Goal: Task Accomplishment & Management: Manage account settings

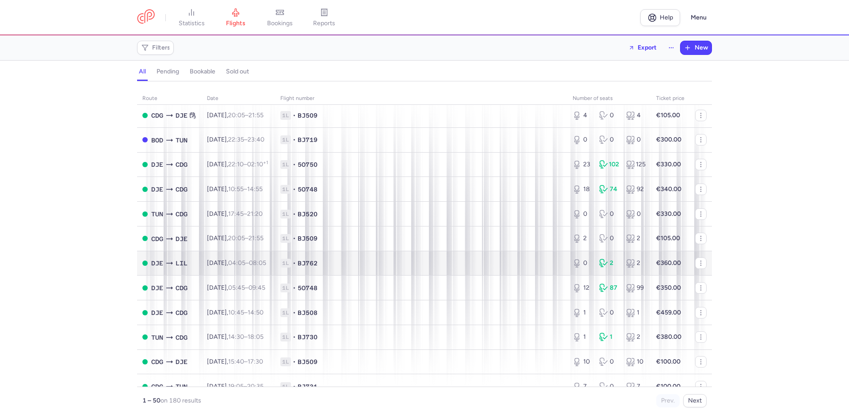
scroll to position [965, 0]
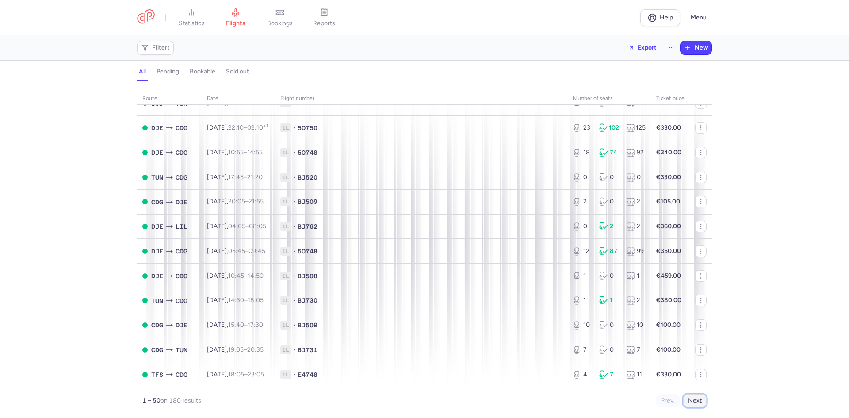
click at [694, 400] on button "Next" at bounding box center [694, 400] width 23 height 13
click at [699, 399] on button "Next" at bounding box center [694, 400] width 23 height 13
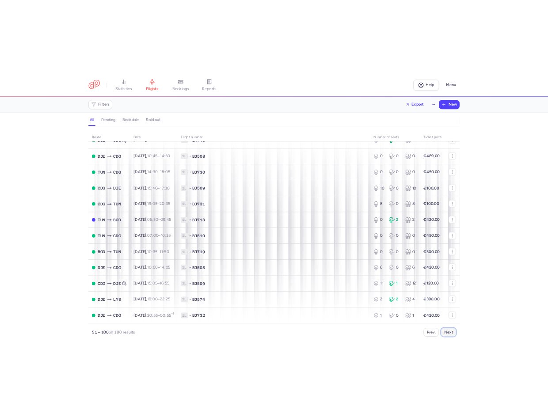
scroll to position [0, 0]
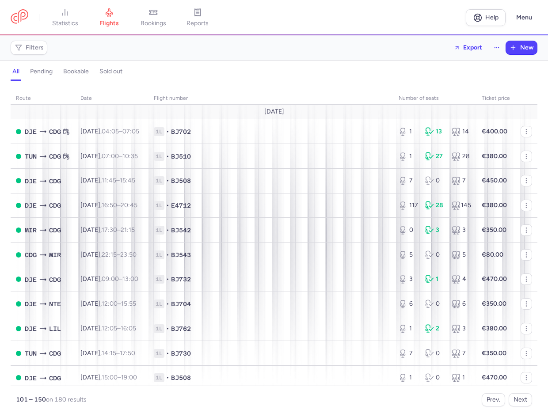
click at [405, 45] on div "Filters Export New" at bounding box center [274, 47] width 534 height 21
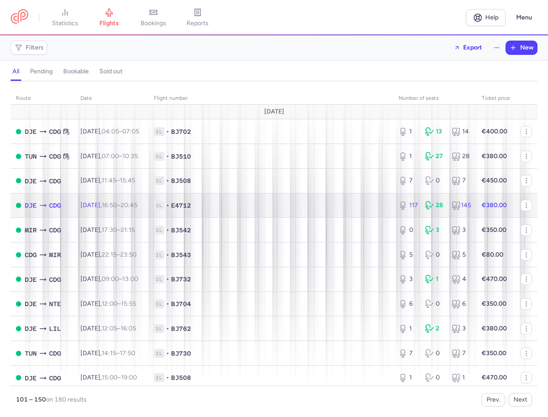
click at [232, 204] on span "1L • E4712" at bounding box center [271, 205] width 234 height 9
select select "hours"
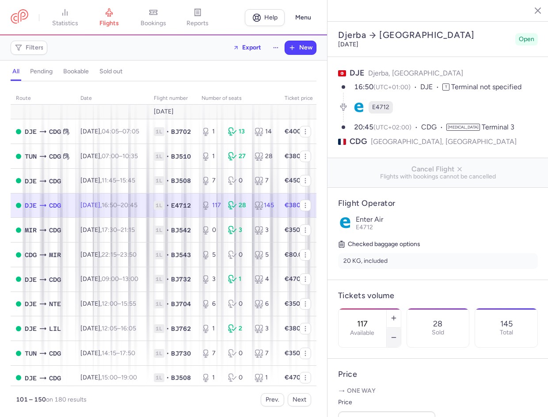
click at [398, 334] on icon "button" at bounding box center [394, 337] width 7 height 7
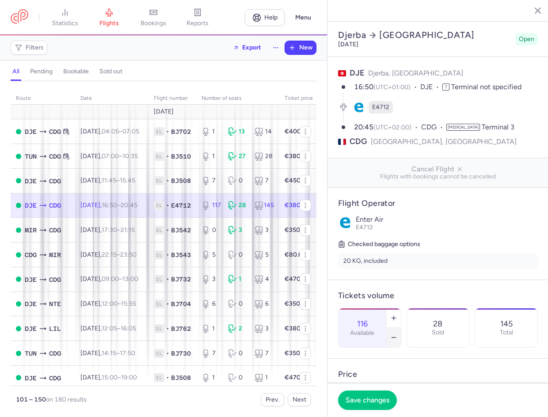
click at [398, 334] on icon "button" at bounding box center [394, 337] width 7 height 7
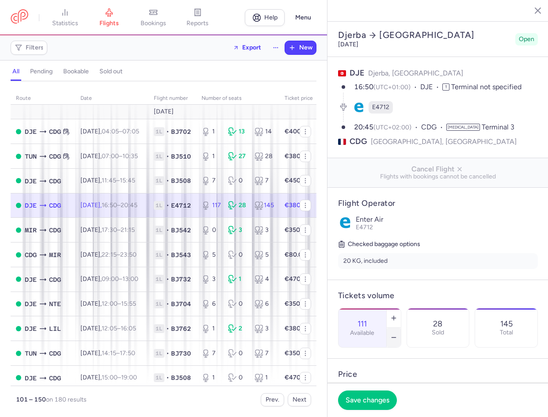
click at [398, 334] on icon "button" at bounding box center [394, 337] width 7 height 7
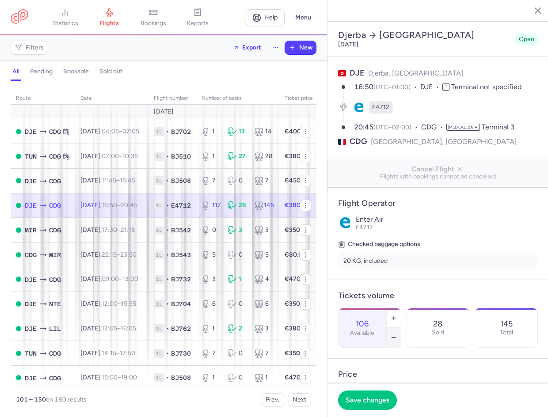
click at [398, 334] on icon "button" at bounding box center [394, 337] width 7 height 7
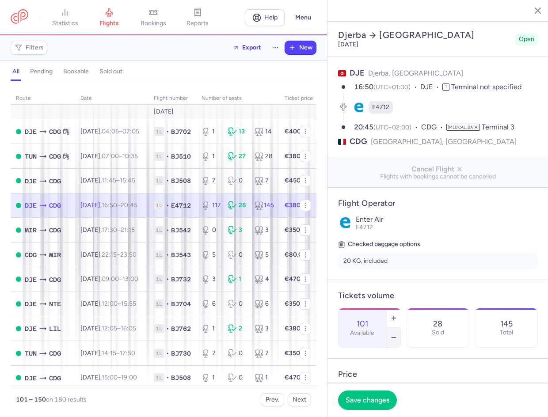
click at [398, 334] on icon "button" at bounding box center [394, 337] width 7 height 7
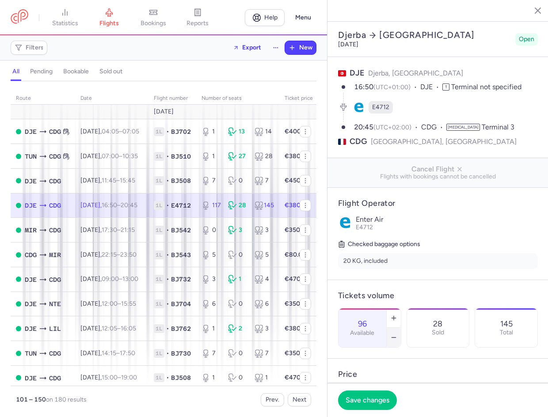
click at [398, 334] on icon "button" at bounding box center [394, 337] width 7 height 7
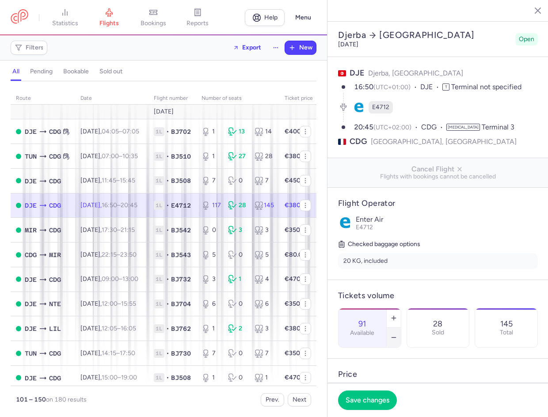
click at [398, 334] on icon "button" at bounding box center [394, 337] width 7 height 7
click at [398, 315] on icon "button" at bounding box center [394, 318] width 7 height 7
click at [379, 399] on span "Save changes" at bounding box center [368, 400] width 44 height 8
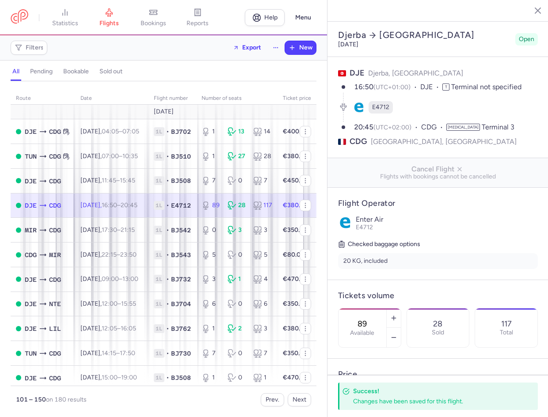
click at [454, 291] on h4 "Tickets volume" at bounding box center [438, 296] width 200 height 10
drag, startPoint x: 394, startPoint y: 277, endPoint x: 334, endPoint y: 277, distance: 60.1
click at [334, 280] on article "Tickets volume 89 Available 28 Sold 117 Total" at bounding box center [438, 319] width 221 height 79
click at [410, 291] on h4 "Tickets volume" at bounding box center [438, 296] width 200 height 10
click at [272, 399] on button "Prev." at bounding box center [272, 400] width 23 height 13
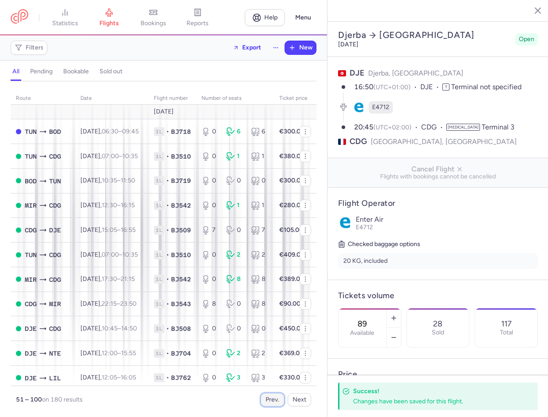
click at [273, 397] on button "Prev." at bounding box center [272, 400] width 23 height 13
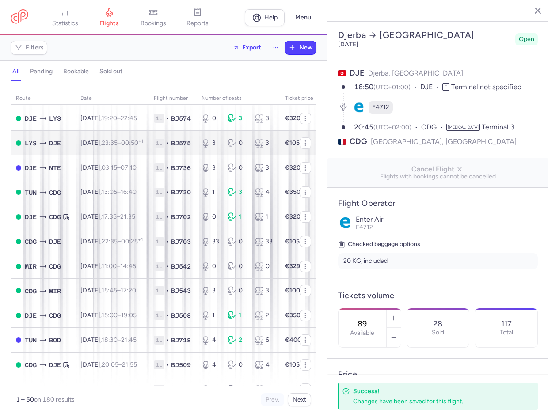
scroll to position [723, 0]
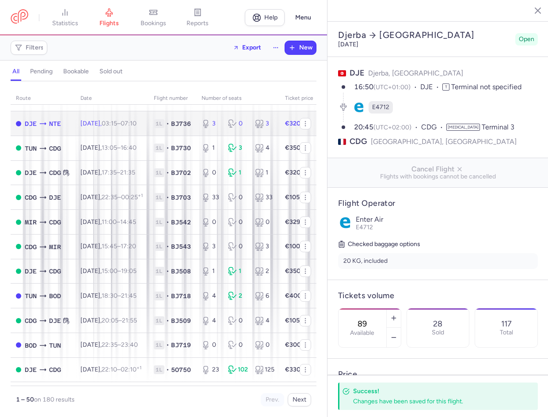
click at [108, 129] on td "[DATE] 03:15 – 07:10 +0" at bounding box center [111, 123] width 73 height 25
type input "3"
type input "18"
select select "days"
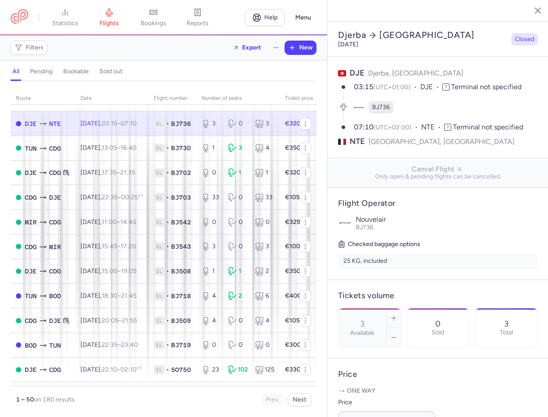
click at [162, 53] on div "Filters Export New" at bounding box center [163, 47] width 313 height 21
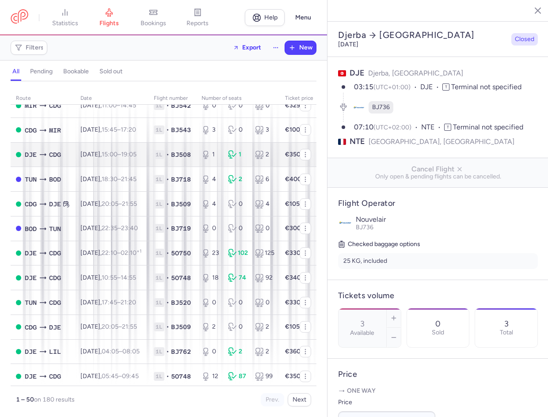
scroll to position [856, 0]
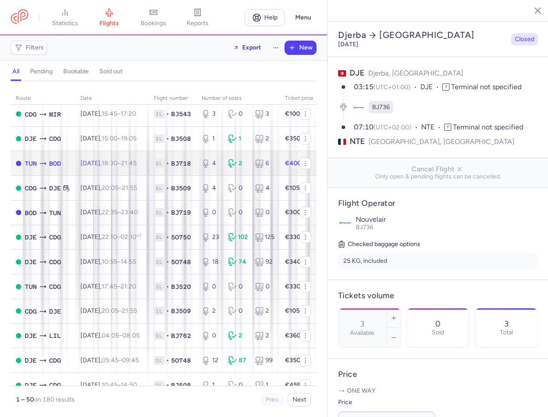
click at [149, 166] on td "[DATE] 18:30 – 21:45 +0" at bounding box center [111, 163] width 73 height 25
type input "4"
type input "14"
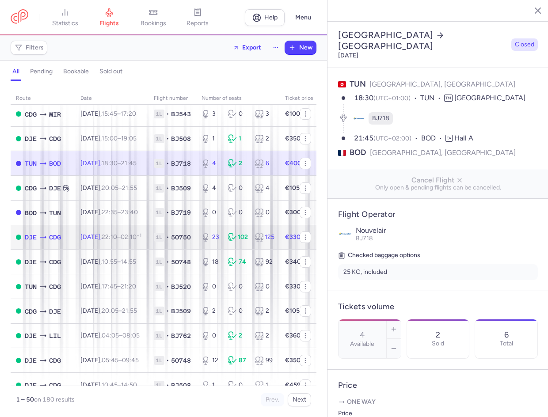
click at [143, 227] on td "[DATE] 22:10 – 02:10 +1" at bounding box center [111, 237] width 73 height 25
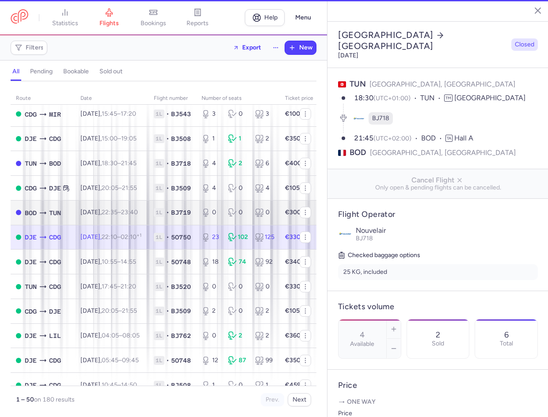
type input "23"
type input "3"
select select "hours"
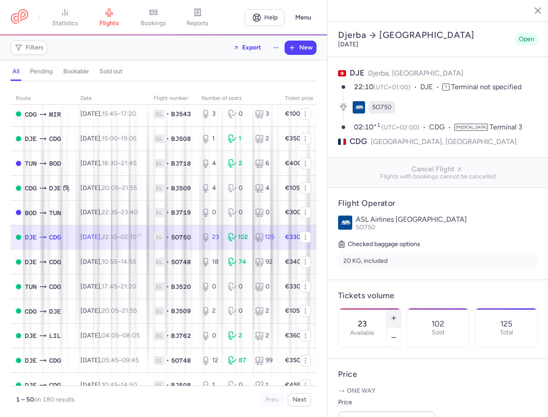
click at [401, 309] on button "button" at bounding box center [394, 318] width 14 height 19
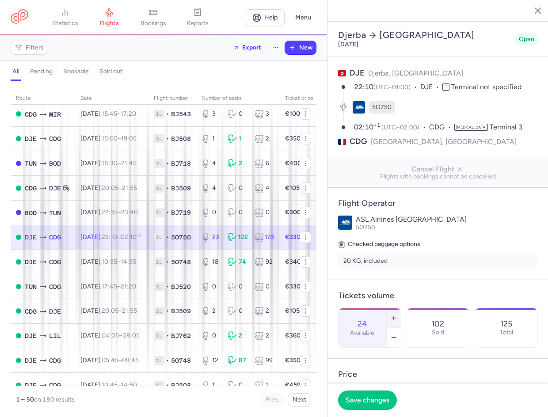
click at [401, 309] on button "button" at bounding box center [394, 318] width 14 height 19
type input "26"
click at [384, 398] on span "Save changes" at bounding box center [368, 400] width 44 height 8
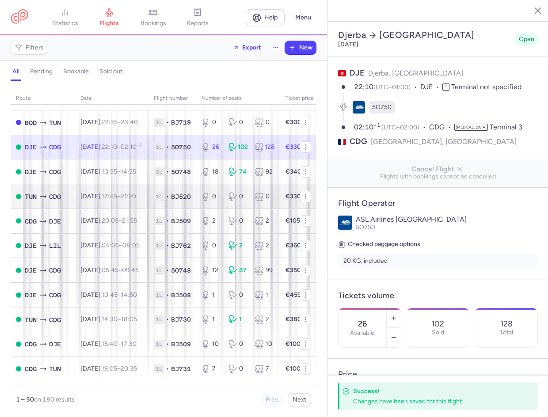
scroll to position [973, 0]
